Goal: Task Accomplishment & Management: Manage account settings

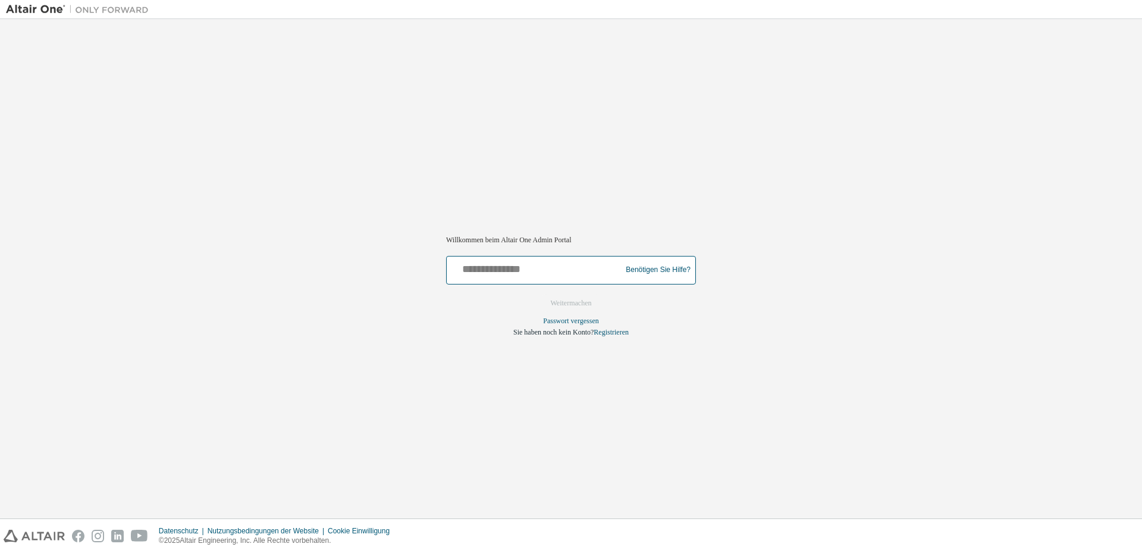
click at [501, 265] on input "text" at bounding box center [536, 267] width 168 height 17
type input "**********"
click at [562, 302] on font "Weitermachen" at bounding box center [571, 303] width 41 height 8
